Goal: Download file/media

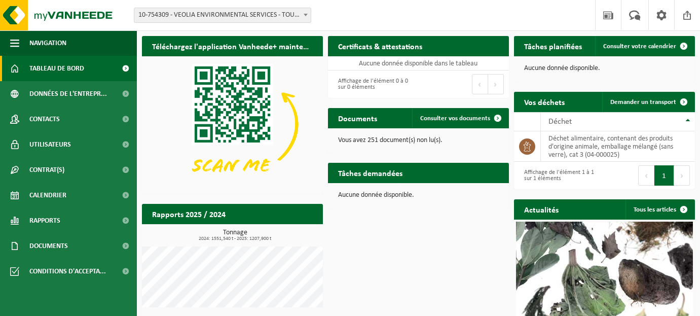
click at [310, 16] on span at bounding box center [306, 14] width 10 height 13
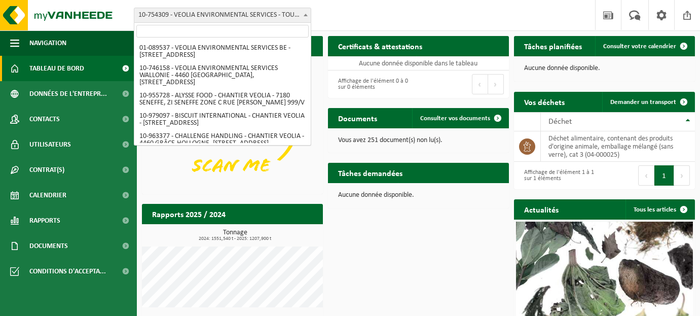
scroll to position [603, 0]
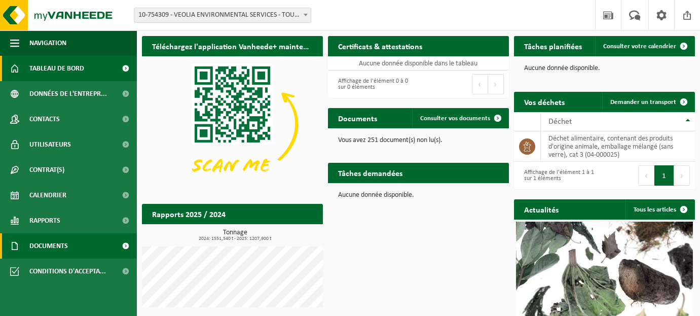
click at [59, 253] on span "Documents" at bounding box center [48, 245] width 39 height 25
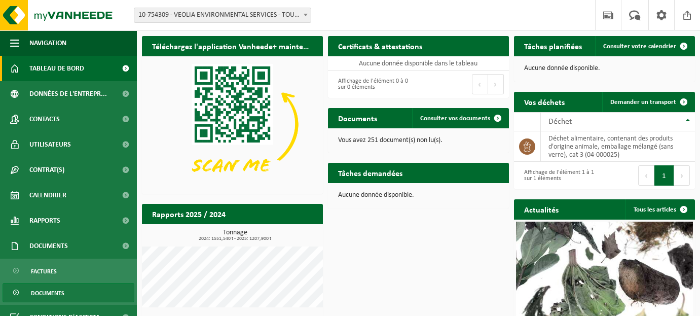
click at [57, 291] on span "Documents" at bounding box center [47, 292] width 33 height 19
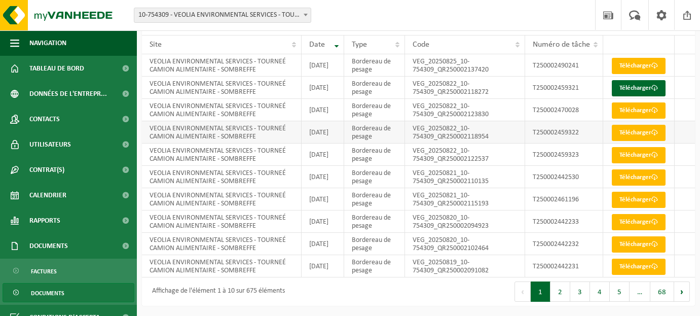
scroll to position [152, 0]
click at [564, 294] on button "2" at bounding box center [560, 291] width 20 height 20
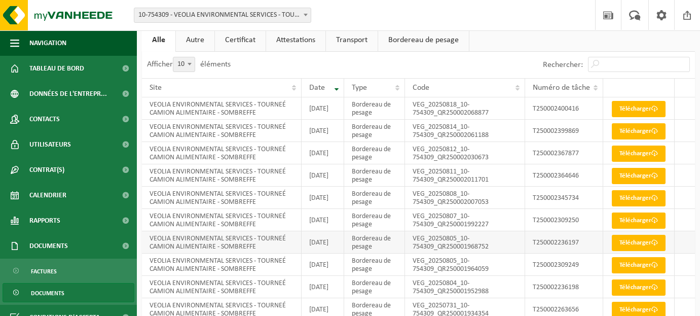
scroll to position [20, 0]
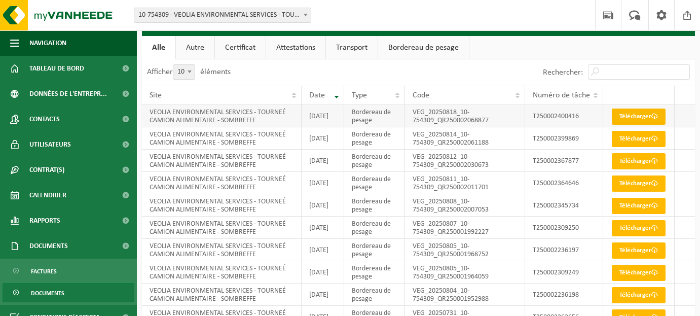
click at [646, 123] on link "Télécharger" at bounding box center [639, 116] width 54 height 16
